Goal: Information Seeking & Learning: Check status

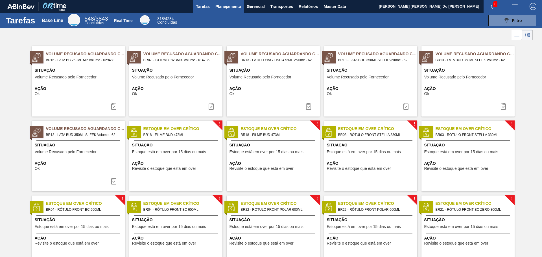
click at [227, 5] on span "Planejamento" at bounding box center [228, 6] width 26 height 7
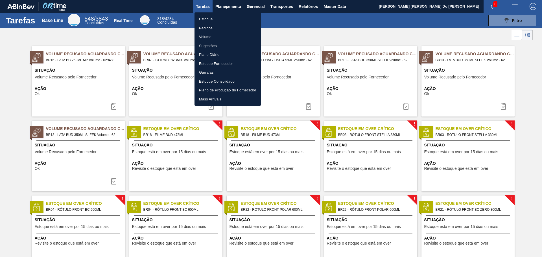
click at [284, 20] on div at bounding box center [271, 128] width 542 height 257
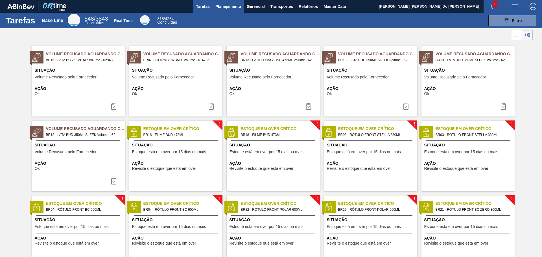
click at [222, 7] on span "Planejamento" at bounding box center [228, 6] width 26 height 7
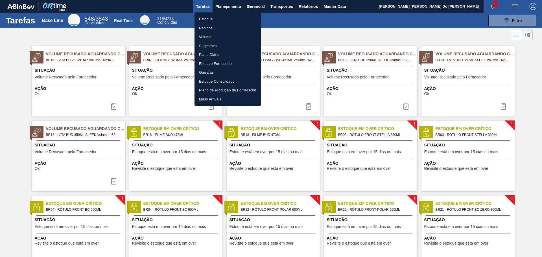
click at [207, 28] on li "Pedidos" at bounding box center [227, 28] width 66 height 9
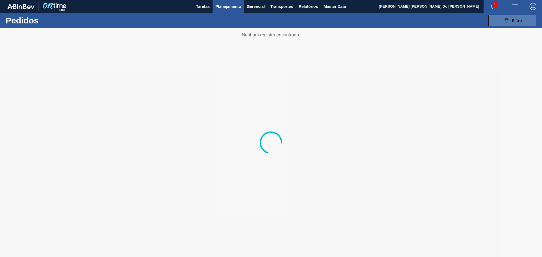
click at [513, 23] on span "Filtro" at bounding box center [517, 20] width 10 height 5
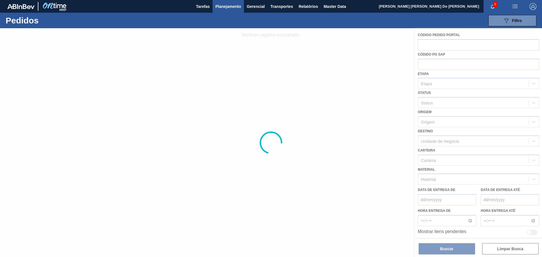
click at [440, 45] on div at bounding box center [271, 142] width 542 height 229
click at [425, 45] on div at bounding box center [271, 142] width 542 height 229
click at [430, 44] on div at bounding box center [271, 142] width 542 height 229
click at [431, 46] on div at bounding box center [271, 142] width 542 height 229
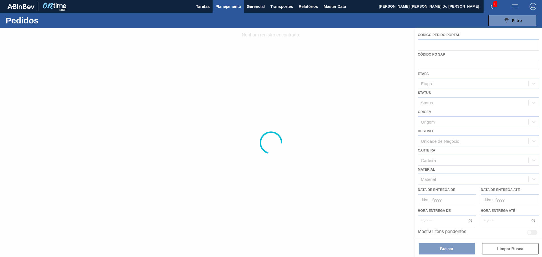
click at [442, 45] on div at bounding box center [271, 142] width 542 height 229
click at [440, 37] on div at bounding box center [271, 142] width 542 height 229
click at [437, 45] on div at bounding box center [271, 142] width 542 height 229
click at [433, 45] on div at bounding box center [271, 142] width 542 height 229
click at [436, 48] on div at bounding box center [271, 142] width 542 height 229
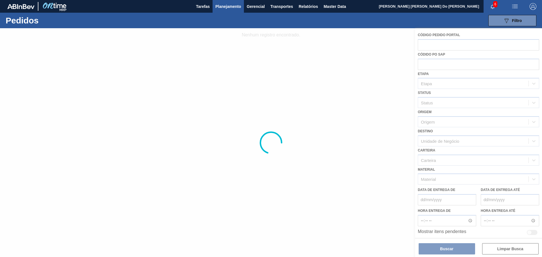
click at [431, 46] on div at bounding box center [271, 142] width 542 height 229
click at [441, 39] on div at bounding box center [271, 142] width 542 height 229
click at [224, 6] on span "Planejamento" at bounding box center [228, 6] width 26 height 7
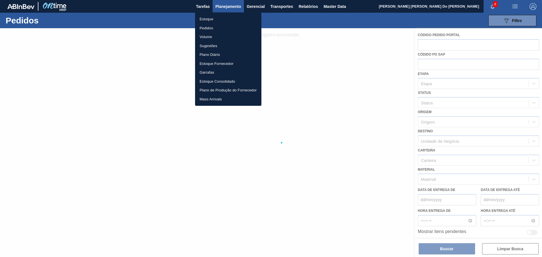
click at [207, 17] on li "Estoque" at bounding box center [228, 19] width 66 height 9
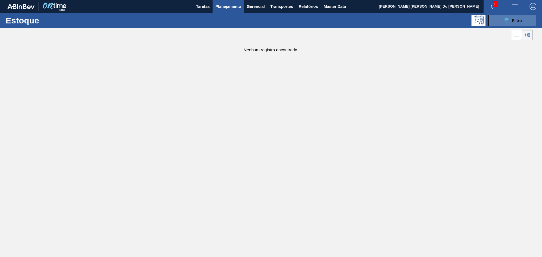
click at [500, 18] on button "089F7B8B-B2A5-4AFE-B5C0-19BA573D28AC Filtro" at bounding box center [512, 20] width 48 height 11
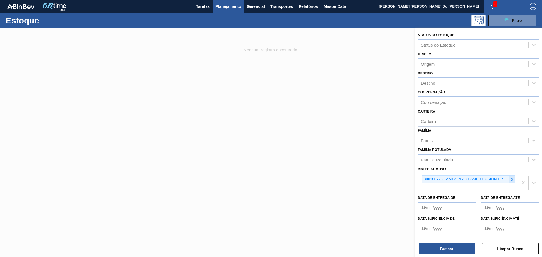
click at [510, 178] on icon at bounding box center [512, 180] width 4 height 4
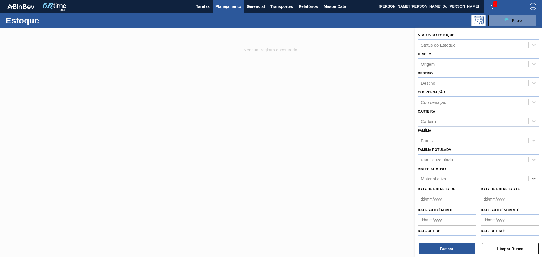
paste ativo "30018679"
type ativo "30018679"
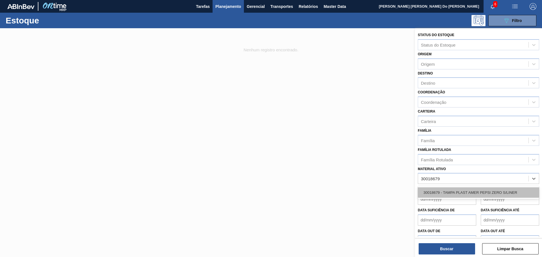
click at [452, 192] on div "30018679 - TAMPA PLAST AMER PEPSI ZERO S/LINER" at bounding box center [478, 192] width 121 height 10
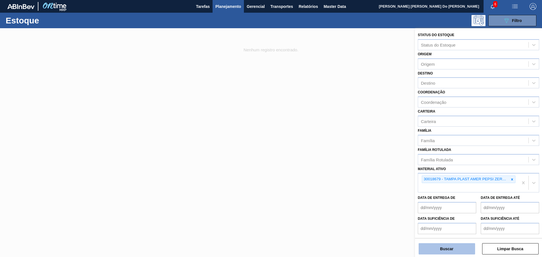
click at [450, 251] on button "Buscar" at bounding box center [447, 248] width 56 height 11
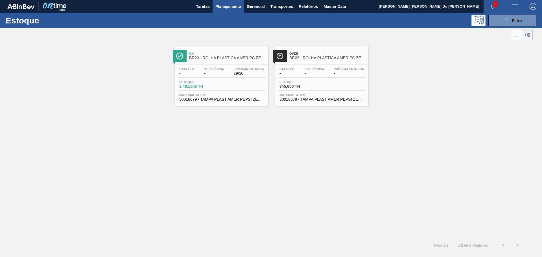
click at [197, 60] on span "BR20 - ROLHA PLÁSTICA AMER PC ZERO SHORT" at bounding box center [227, 58] width 76 height 4
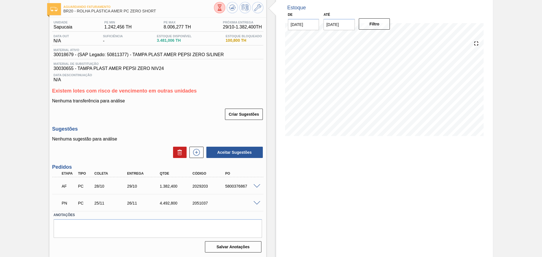
scroll to position [29, 0]
click at [256, 187] on span at bounding box center [256, 186] width 7 height 4
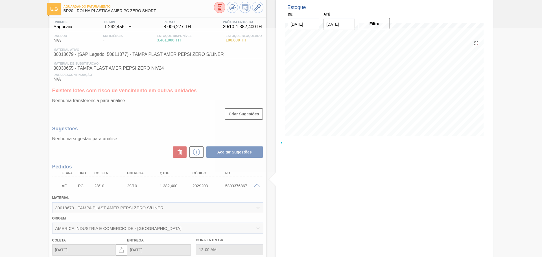
click at [256, 184] on div at bounding box center [271, 142] width 542 height 229
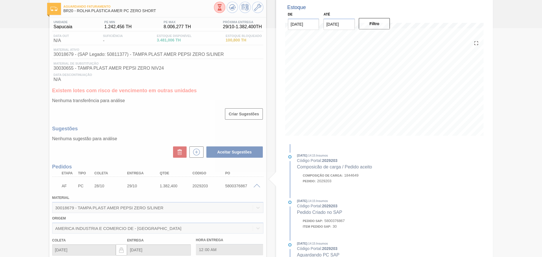
click at [255, 185] on div at bounding box center [271, 142] width 542 height 229
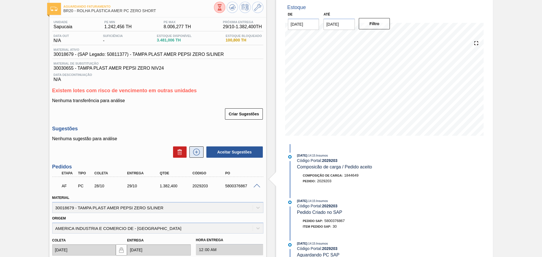
click at [193, 151] on icon at bounding box center [196, 152] width 7 height 7
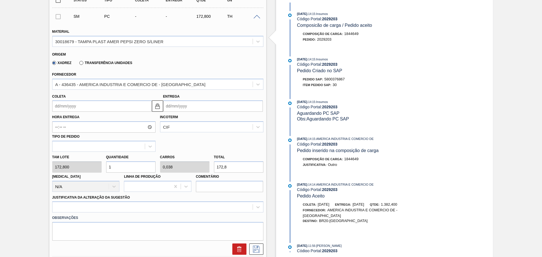
scroll to position [199, 0]
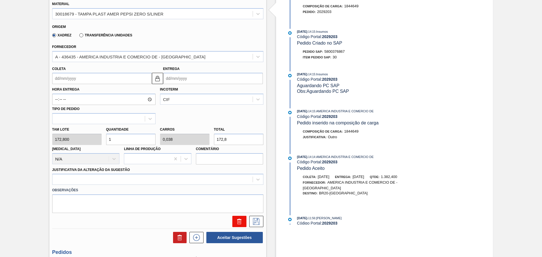
click at [236, 223] on icon at bounding box center [239, 221] width 7 height 7
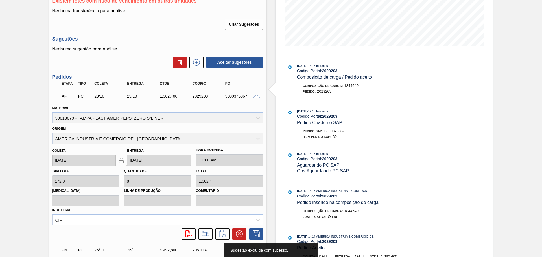
scroll to position [110, 0]
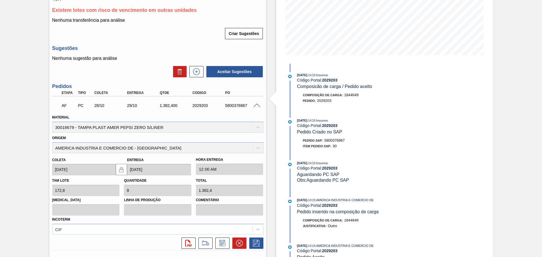
click at [253, 109] on div "AF PC 28/10 29/10 1.382,[PHONE_NUMBER] 5800376867" at bounding box center [156, 104] width 196 height 11
click at [254, 106] on span at bounding box center [256, 106] width 7 height 4
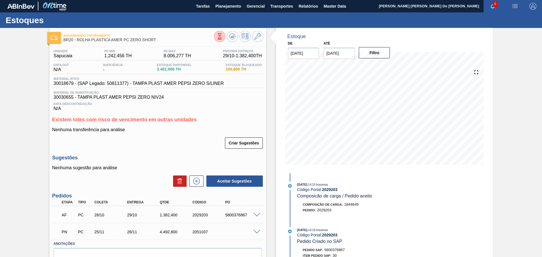
scroll to position [0, 0]
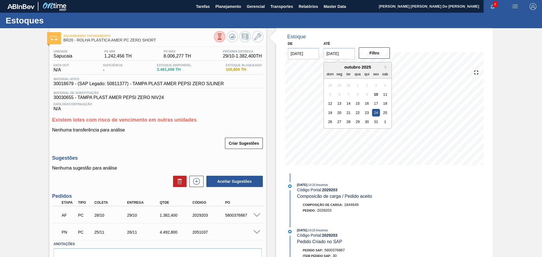
click at [332, 52] on input "[DATE]" at bounding box center [338, 53] width 31 height 11
click at [385, 67] on button "Next Month" at bounding box center [387, 67] width 4 height 4
click at [356, 124] on div "31" at bounding box center [358, 122] width 8 height 8
type input "[DATE]"
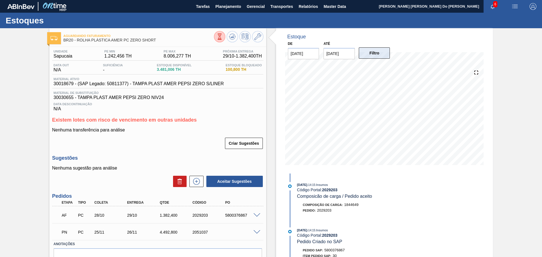
click at [379, 56] on button "Filtro" at bounding box center [374, 52] width 31 height 11
drag, startPoint x: 73, startPoint y: 84, endPoint x: 51, endPoint y: 84, distance: 21.7
click at [51, 84] on div "Unidade Sapucaia PE MIN 1.242,456 TH PE MAX 8.006,277 TH Próxima Entrega 29/10 …" at bounding box center [157, 165] width 217 height 237
copy span "30018679"
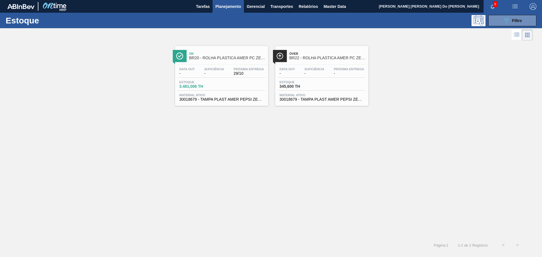
click at [300, 68] on div "Data out - Suficiência - Próxima Entrega -" at bounding box center [321, 72] width 87 height 10
